Goal: Information Seeking & Learning: Learn about a topic

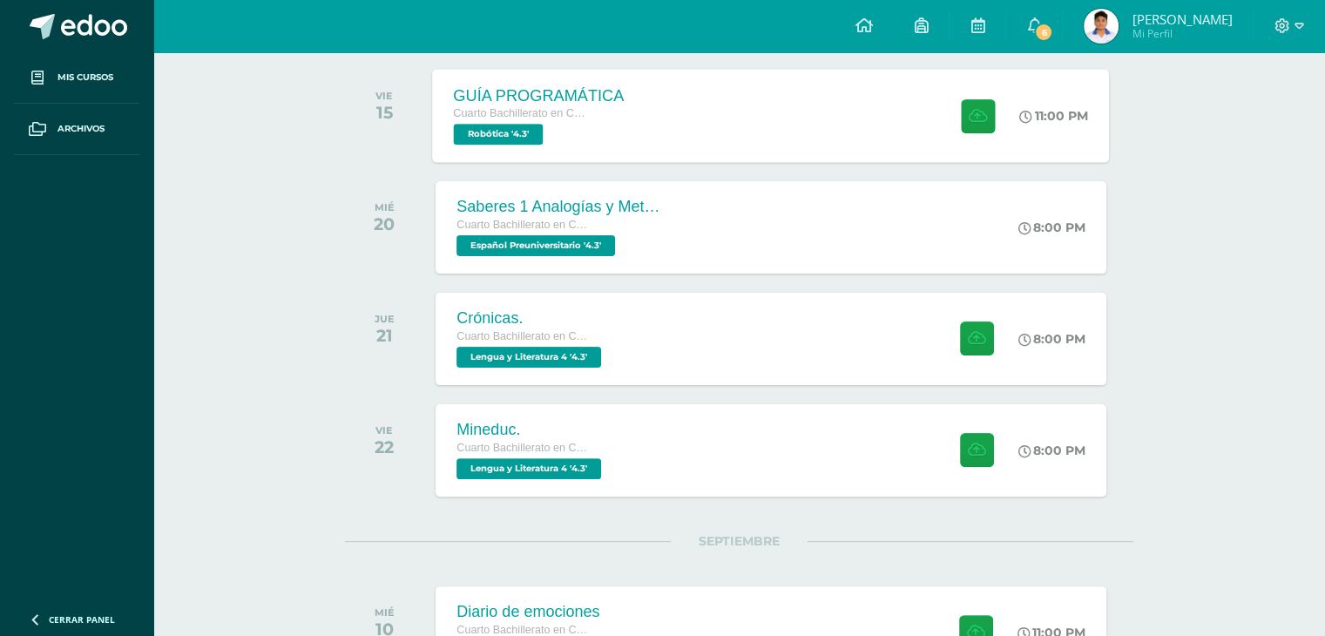
scroll to position [436, 0]
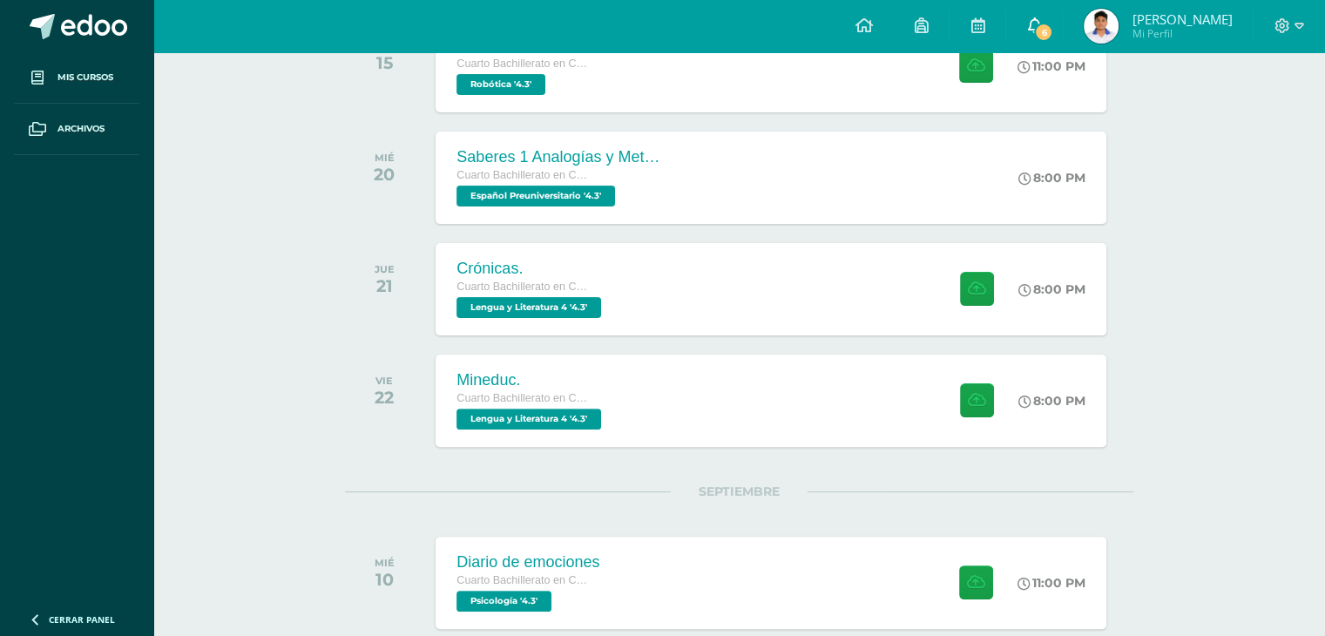
click at [1062, 25] on link "6" at bounding box center [1034, 26] width 56 height 52
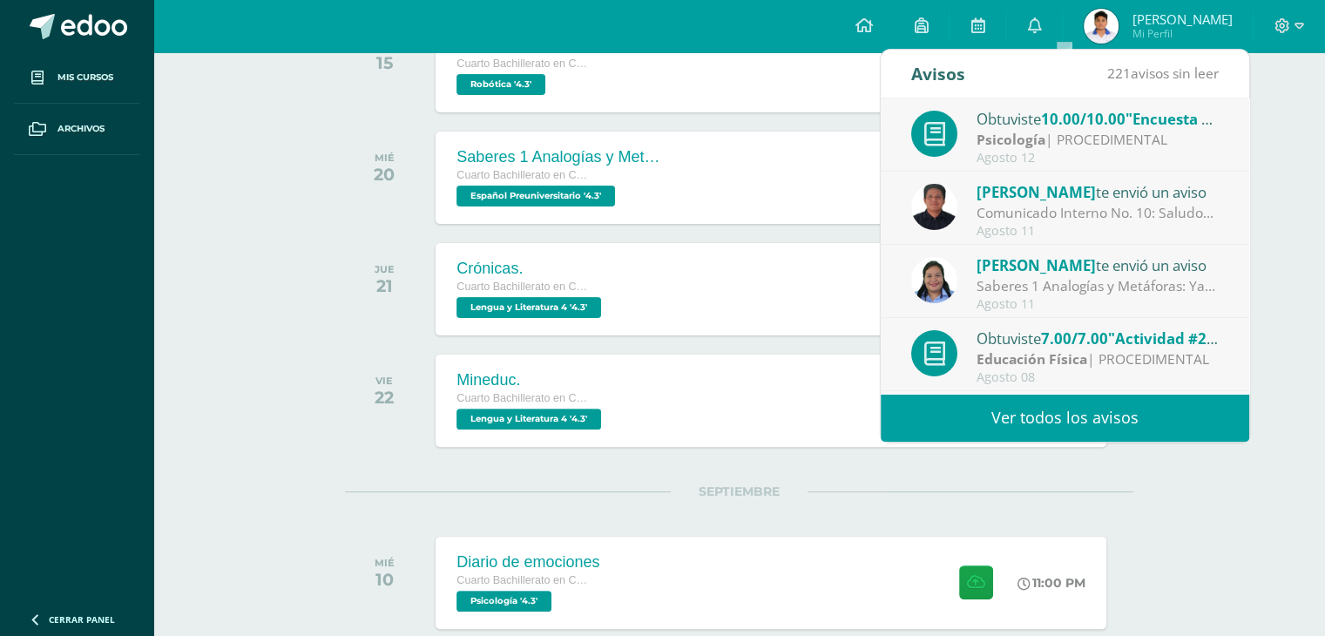
click at [1015, 279] on div "Saberes 1 Analogías y Metáforas: Ya está disponible en Edoo el link para realiz…" at bounding box center [1098, 286] width 242 height 20
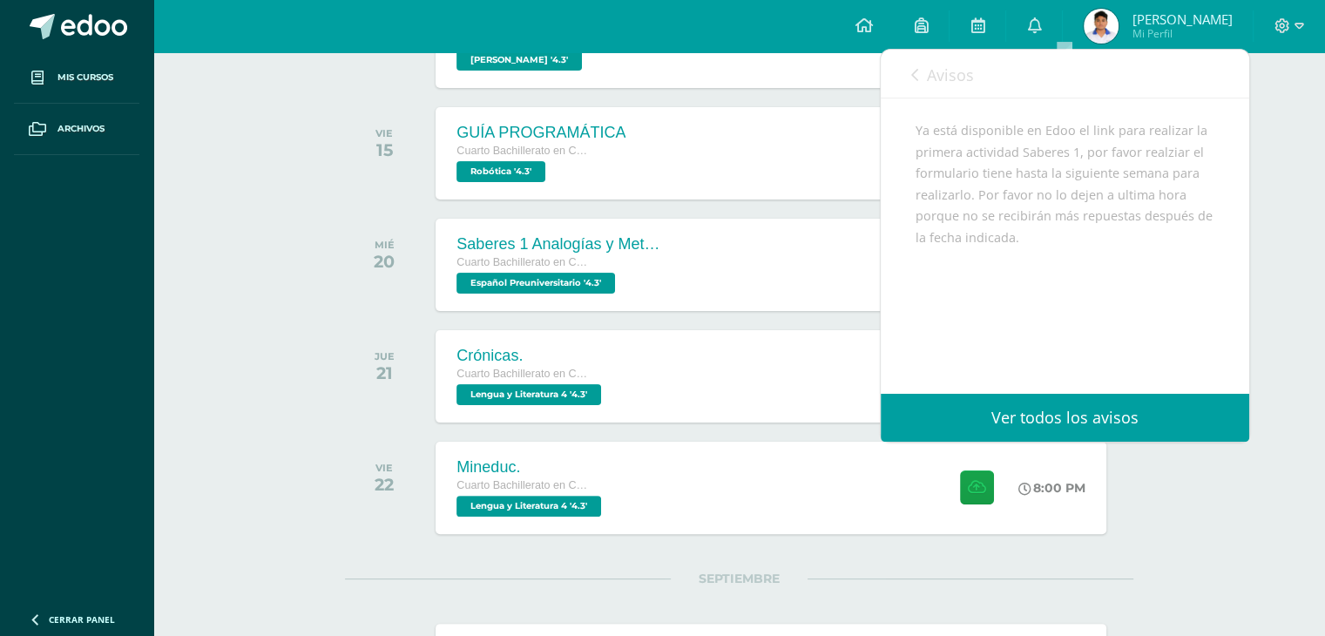
scroll to position [105, 0]
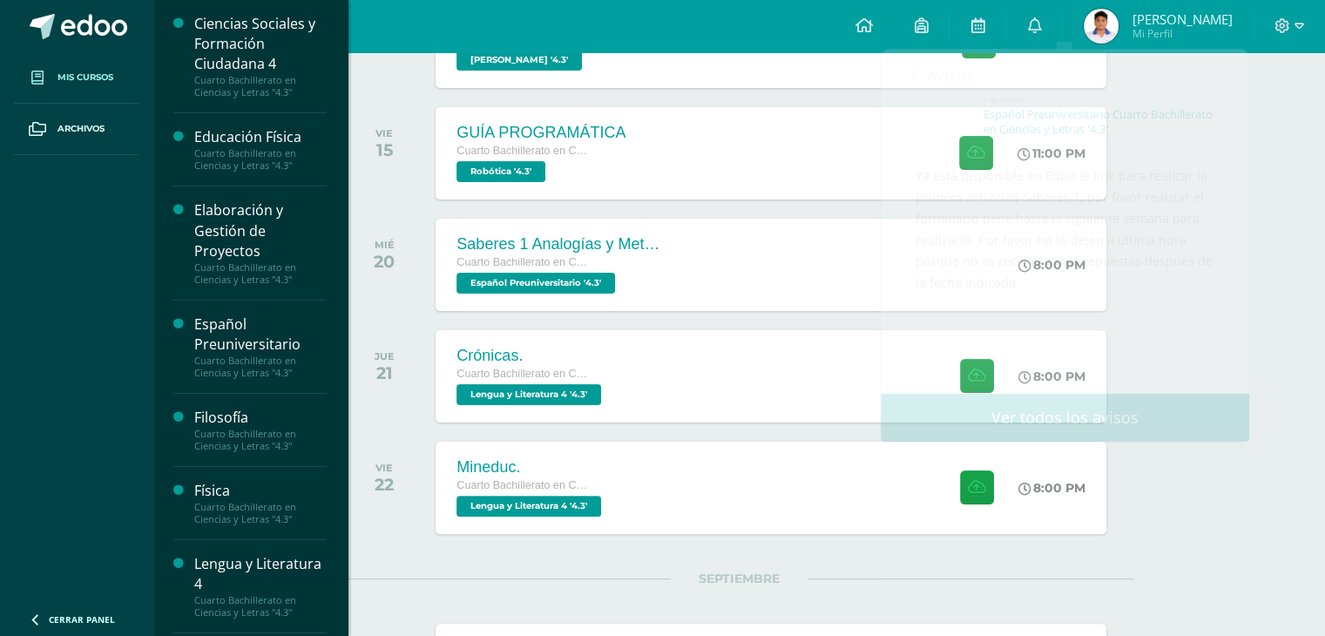
click at [80, 71] on span "Mis cursos" at bounding box center [86, 78] width 56 height 14
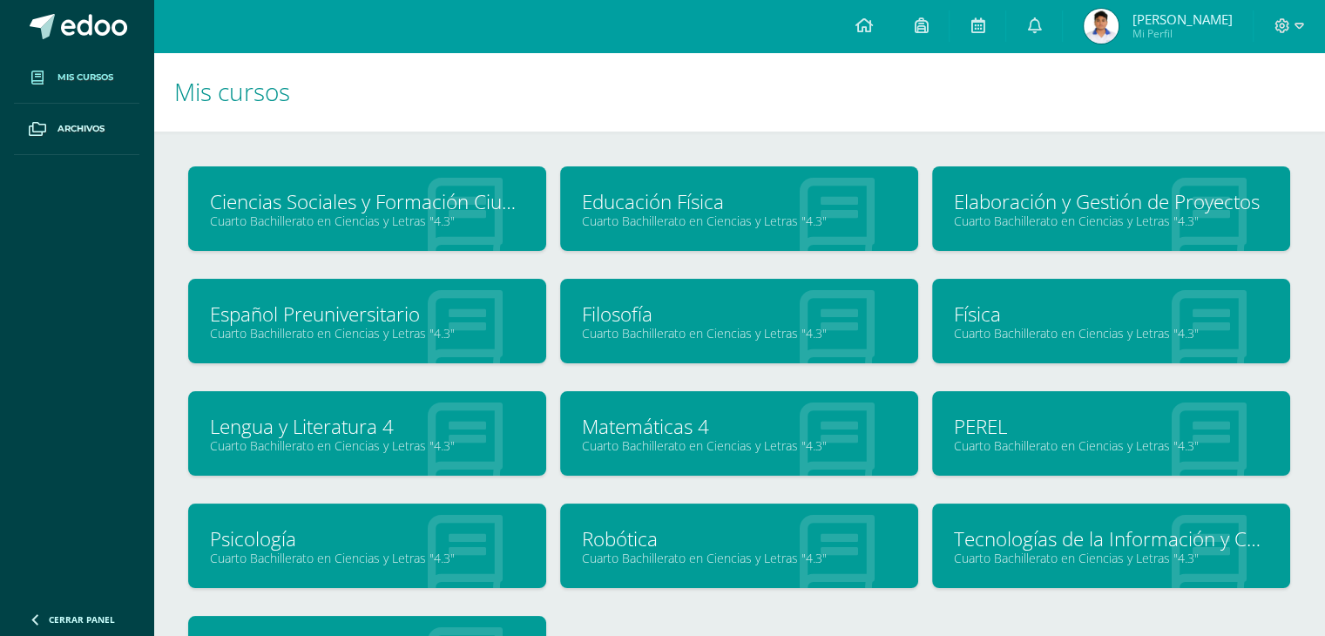
click at [411, 321] on link "Español Preuniversitario" at bounding box center [367, 314] width 315 height 27
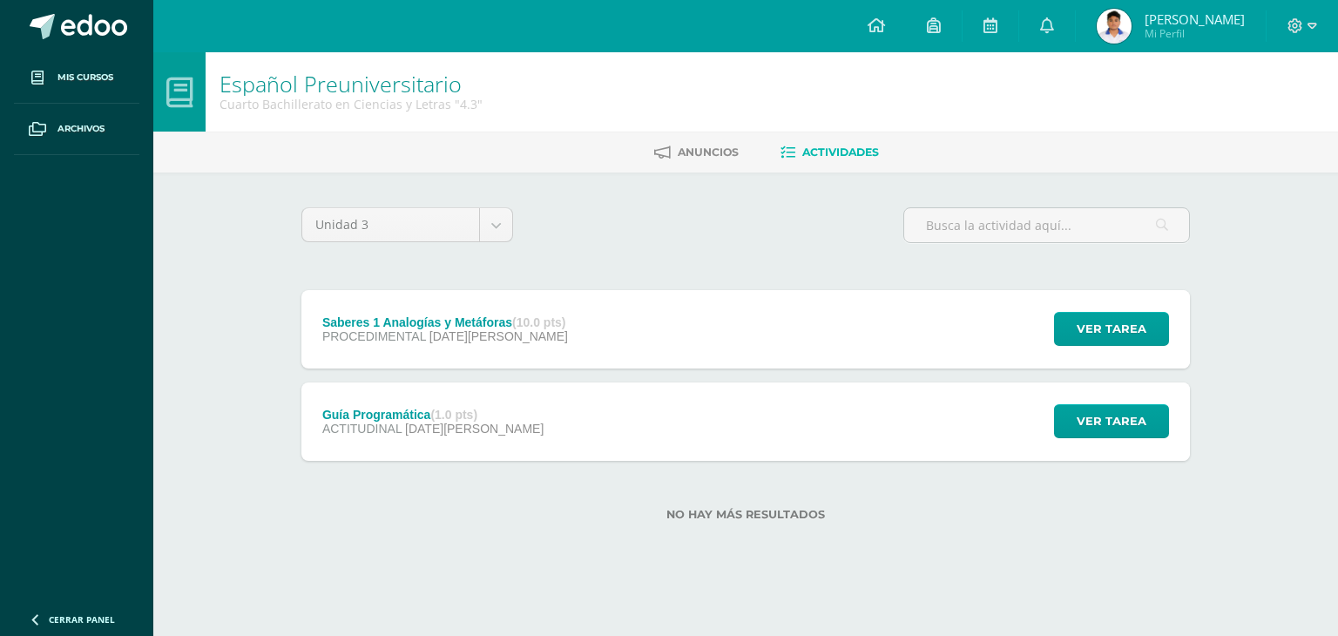
click at [546, 360] on div "Saberes 1 Analogías y Metáforas (10.0 pts) PROCEDIMENTAL 20 de Agosto" at bounding box center [445, 329] width 288 height 78
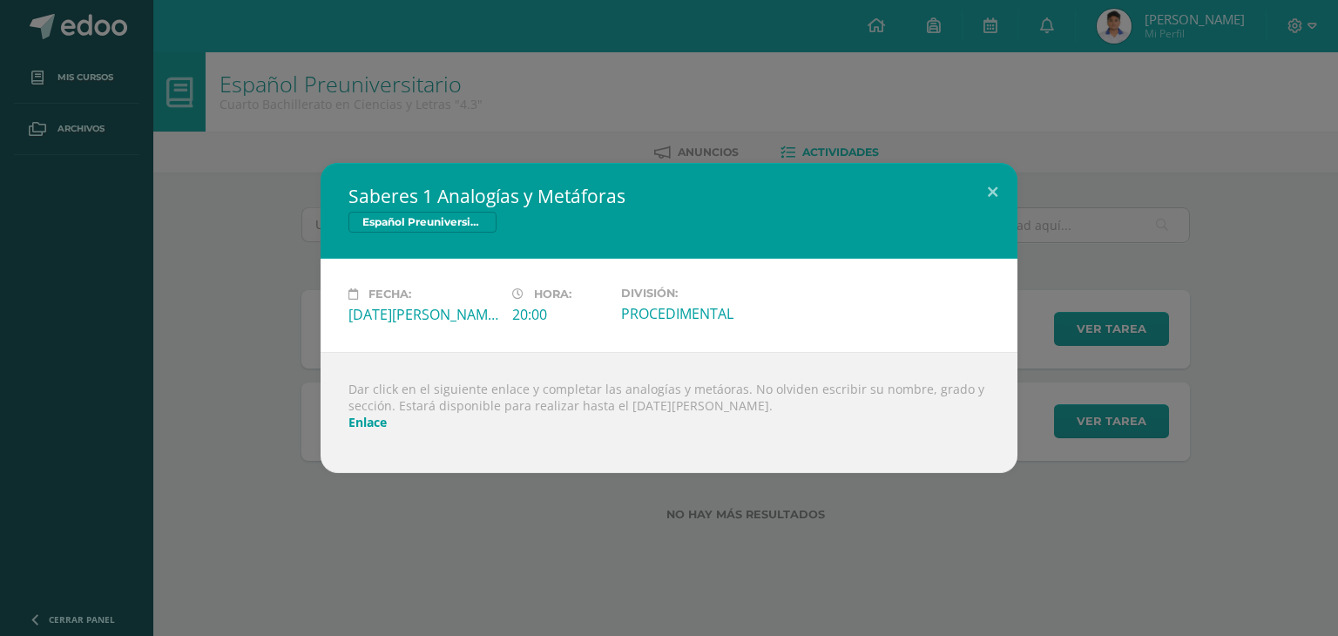
click at [362, 420] on link "Enlace" at bounding box center [367, 422] width 38 height 17
